Goal: Check status: Check status

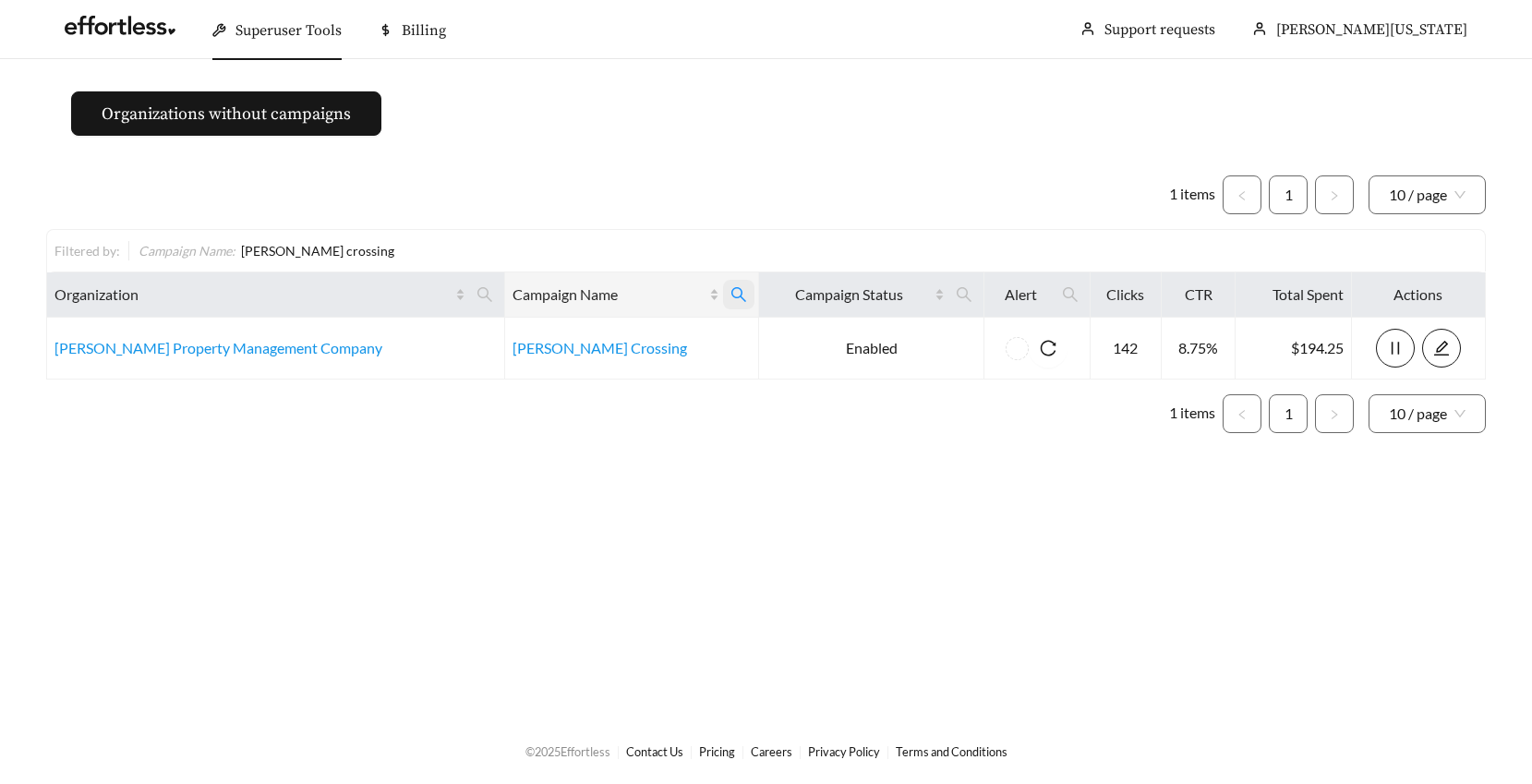
click at [730, 291] on icon "search" at bounding box center [739, 295] width 17 height 17
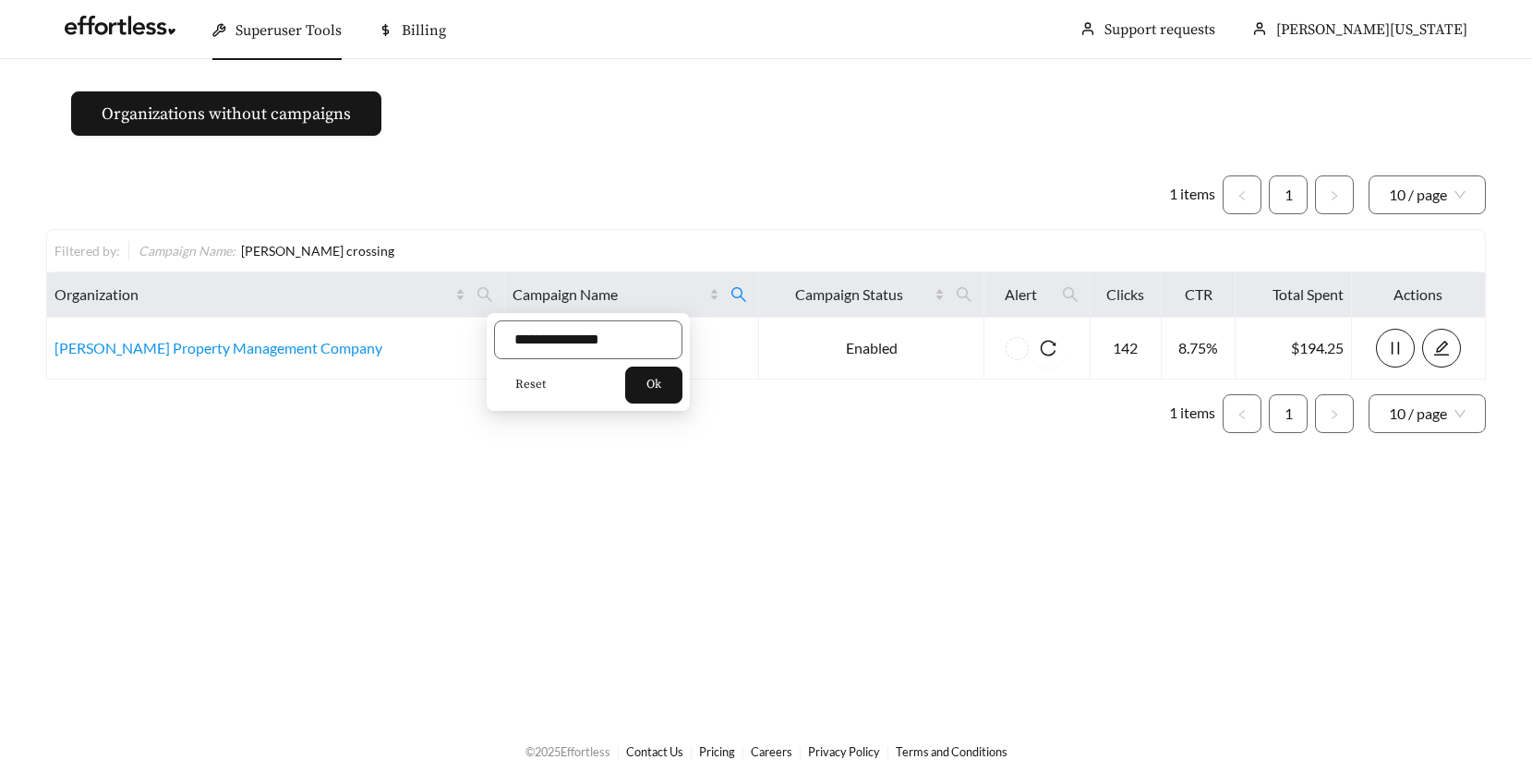
click at [520, 381] on span "Reset" at bounding box center [531, 384] width 30 height 18
click at [524, 340] on input "text" at bounding box center [588, 339] width 189 height 39
type input "*******"
click at [656, 380] on span "Ok" at bounding box center [654, 384] width 15 height 18
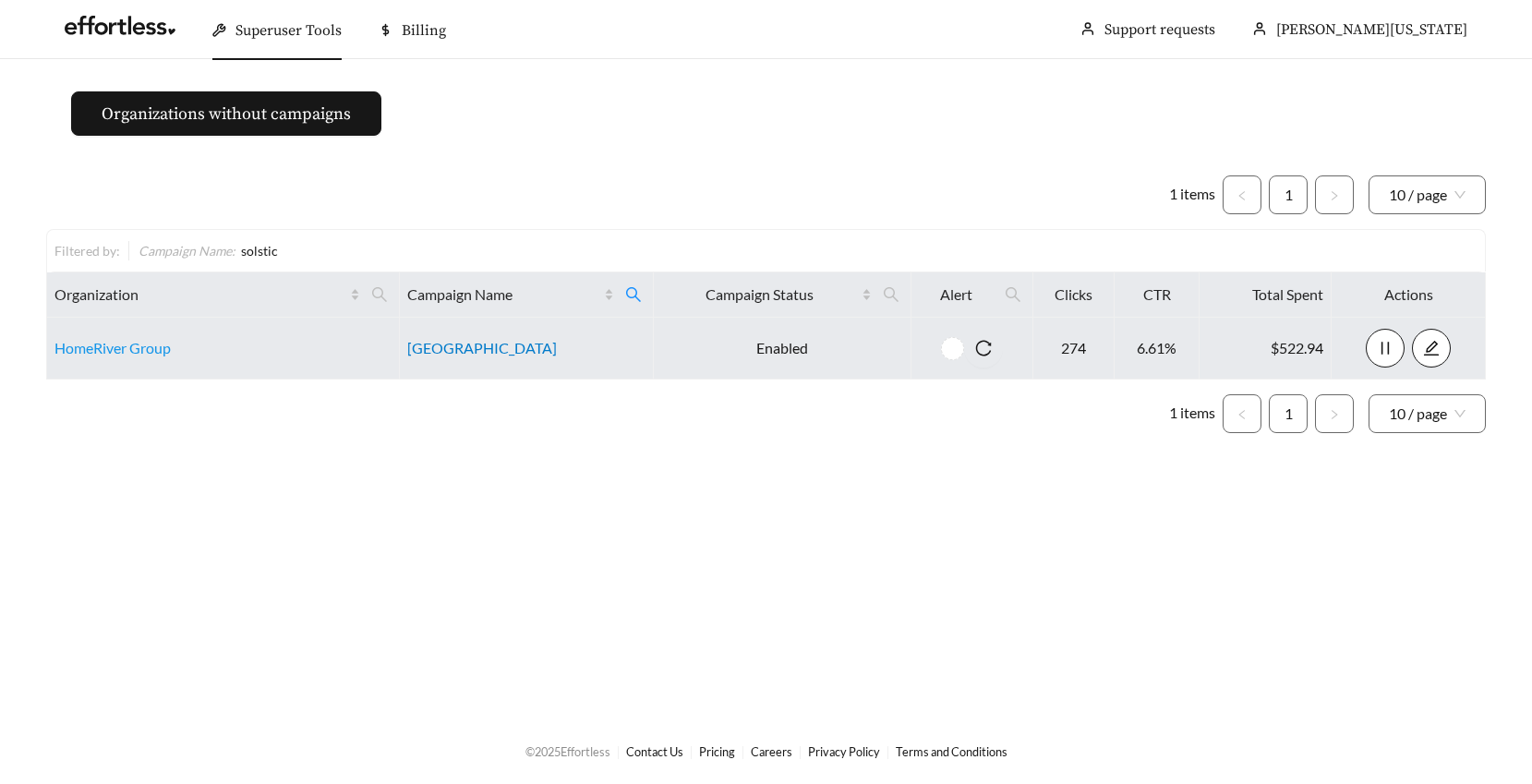
click at [478, 356] on link "[GEOGRAPHIC_DATA]" at bounding box center [483, 347] width 150 height 18
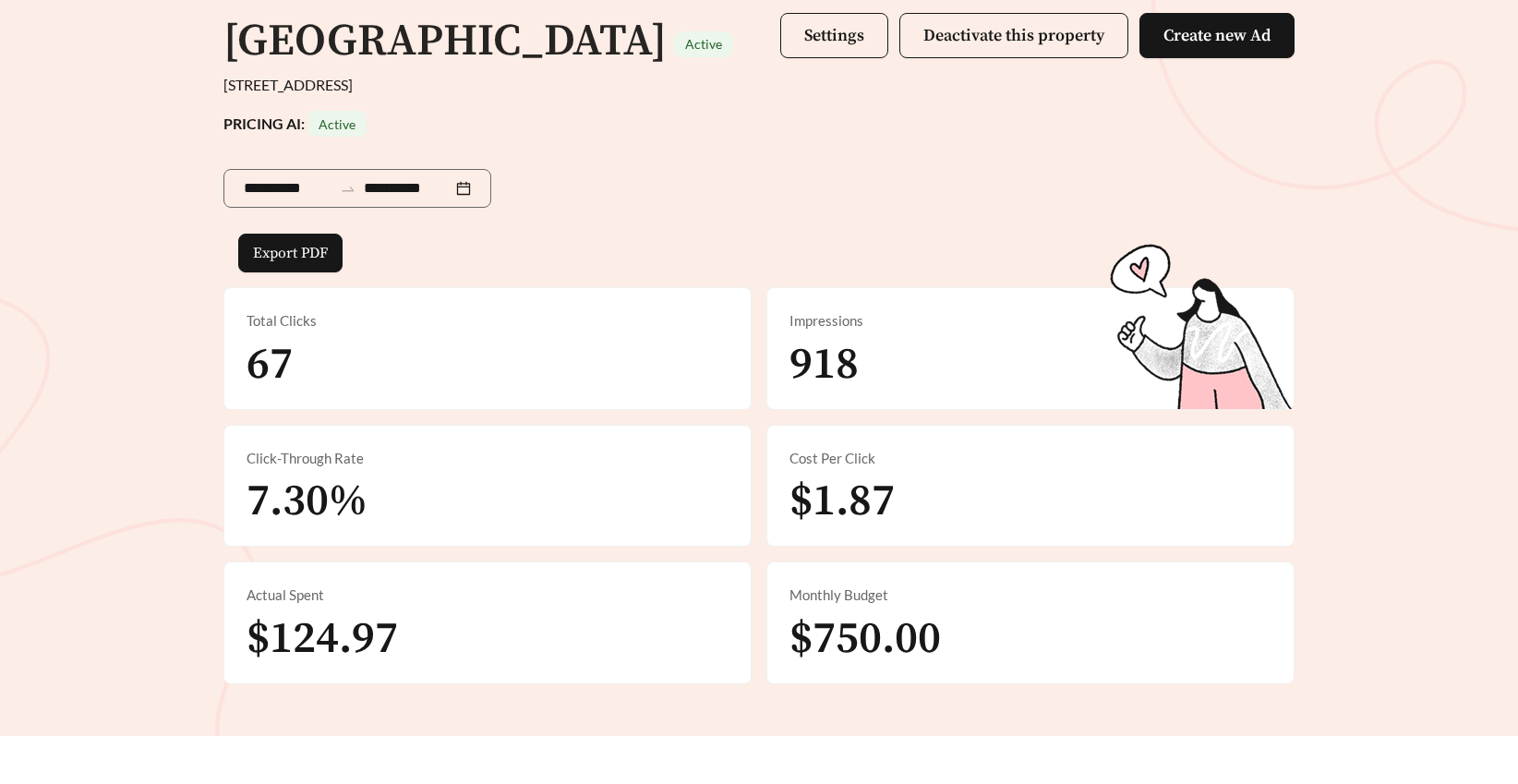
scroll to position [162, 0]
